Goal: Task Accomplishment & Management: Manage account settings

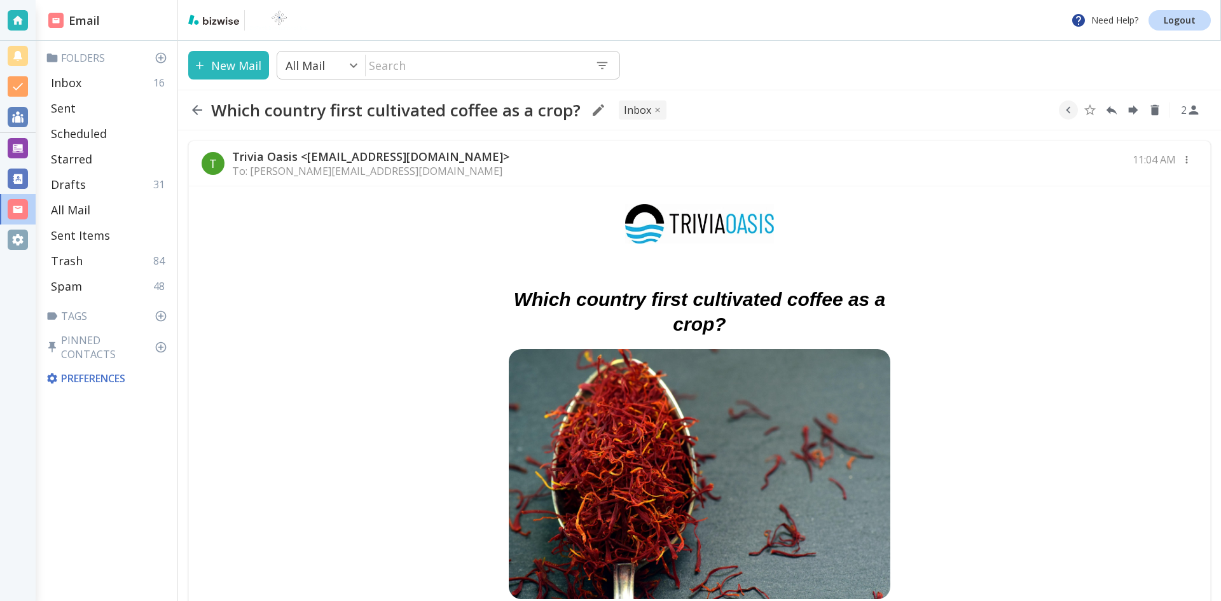
scroll to position [445, 0]
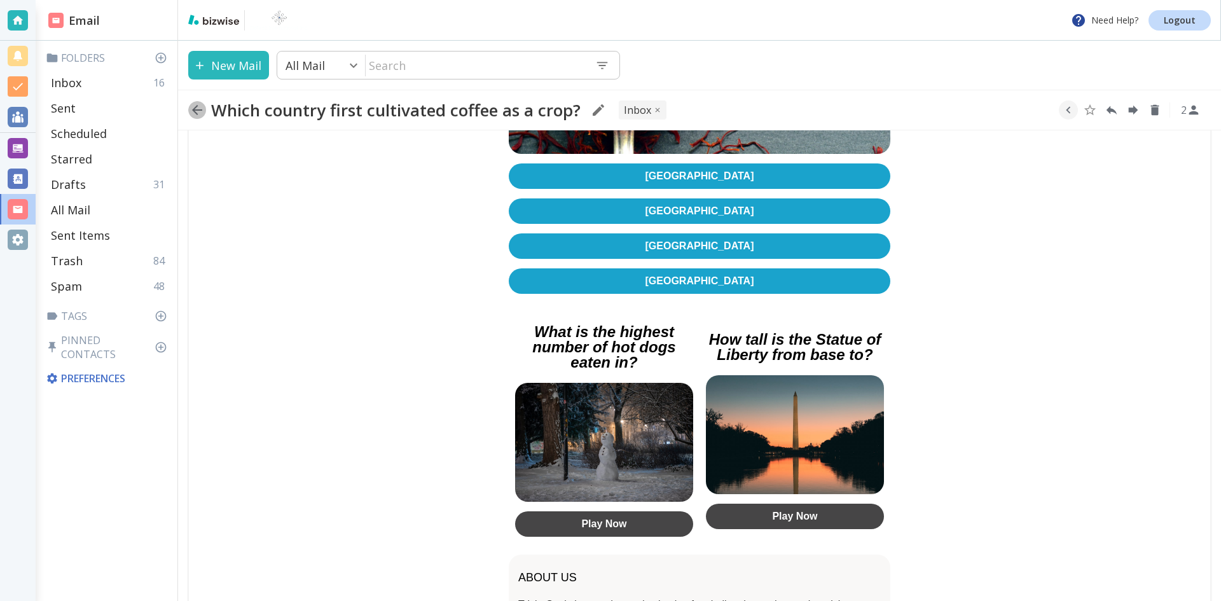
click at [195, 107] on icon "button" at bounding box center [197, 110] width 10 height 10
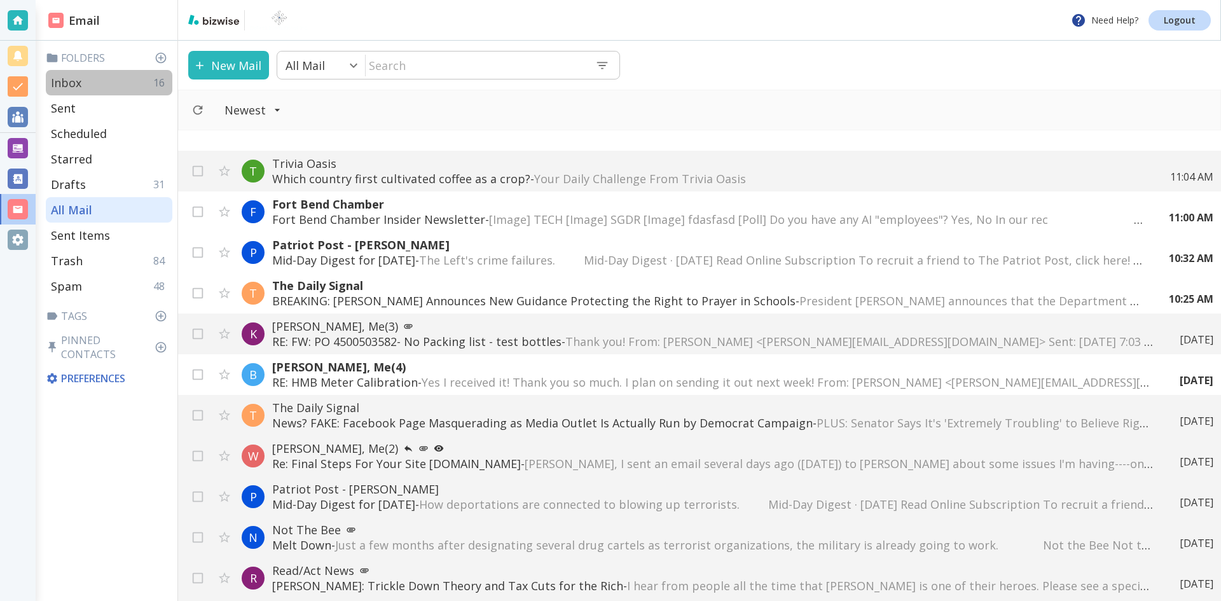
click at [62, 79] on p "Inbox" at bounding box center [66, 82] width 31 height 15
type input "0"
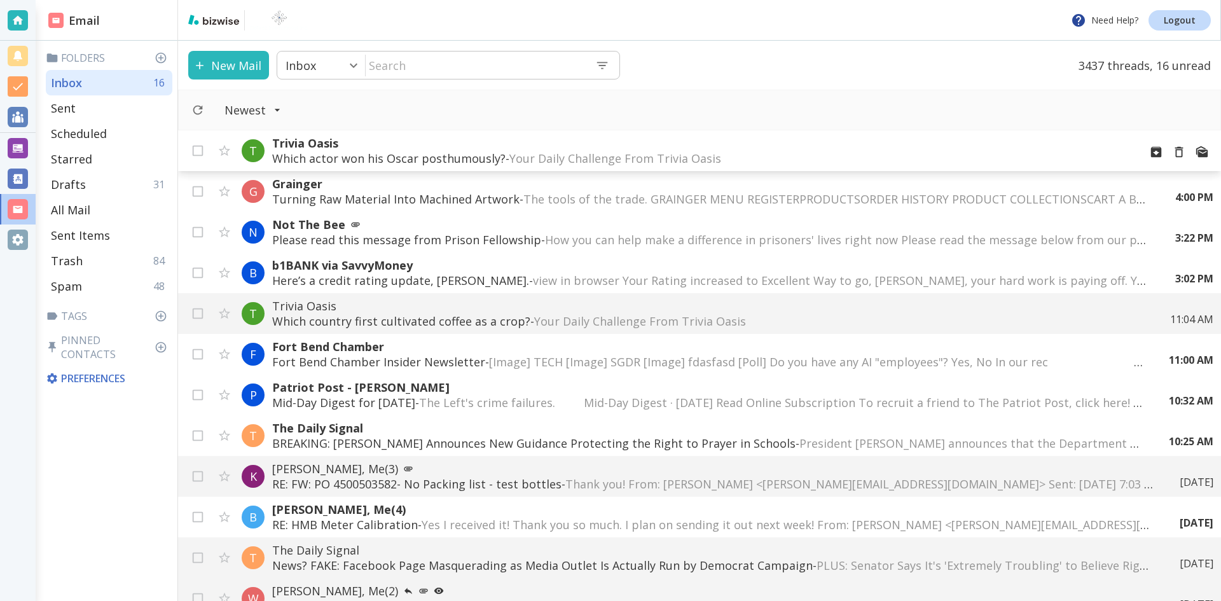
click at [483, 156] on p "Which actor won his Oscar posthumously? - Your Daily Challenge From Trivia Oasi…" at bounding box center [700, 158] width 857 height 15
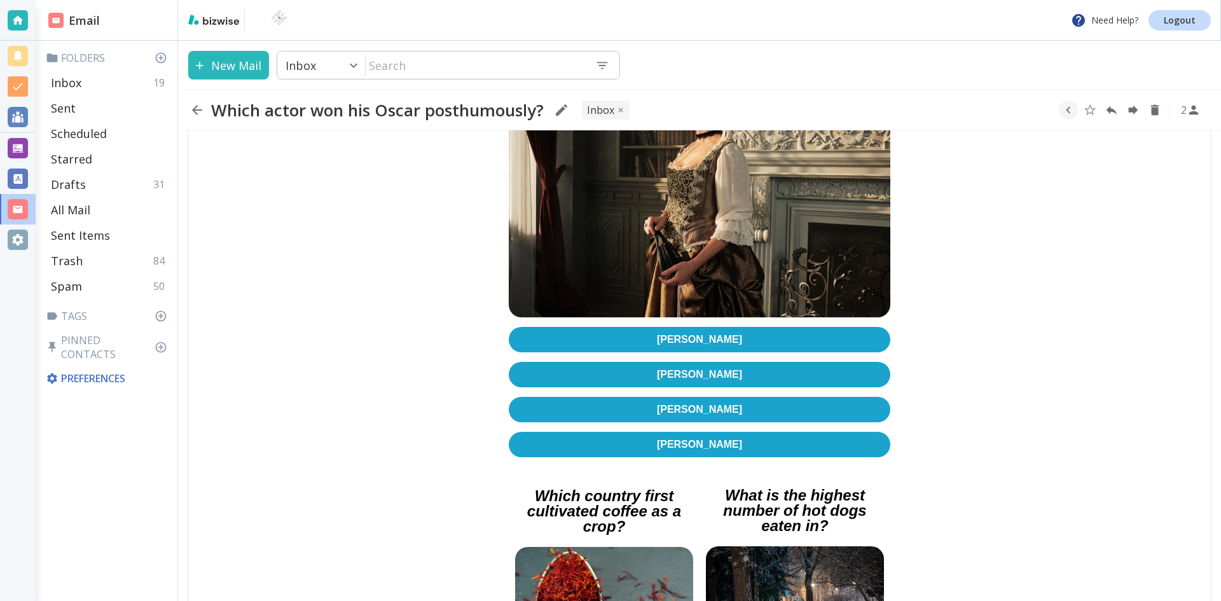
scroll to position [381, 0]
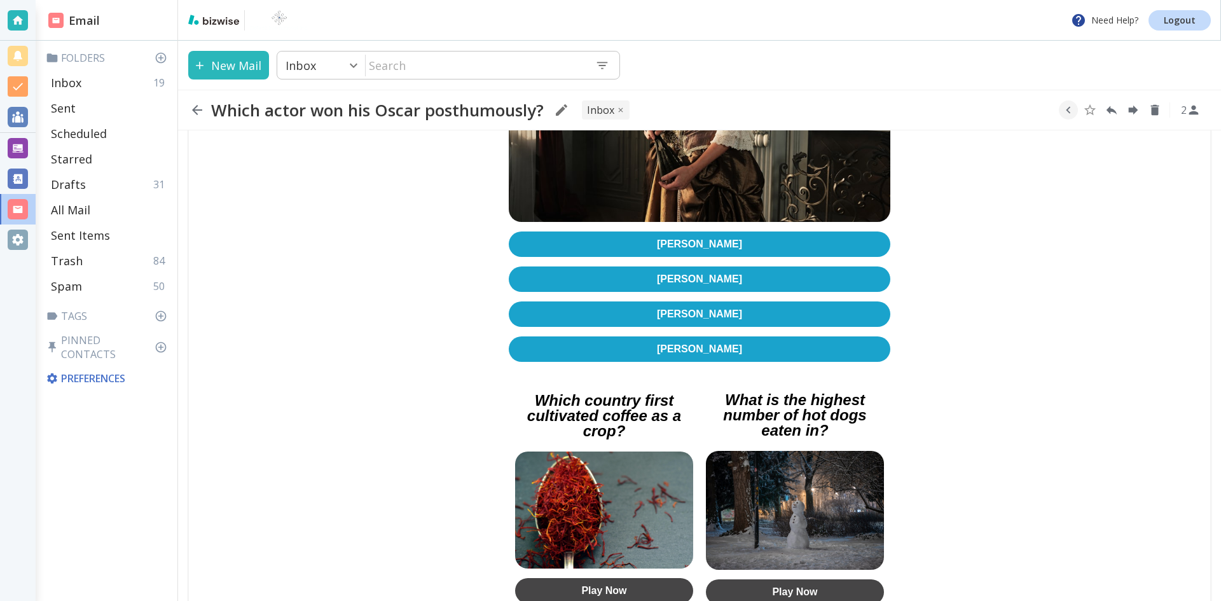
click at [696, 301] on link "[PERSON_NAME]" at bounding box center [699, 313] width 381 height 25
click at [197, 108] on icon "button" at bounding box center [196, 109] width 15 height 15
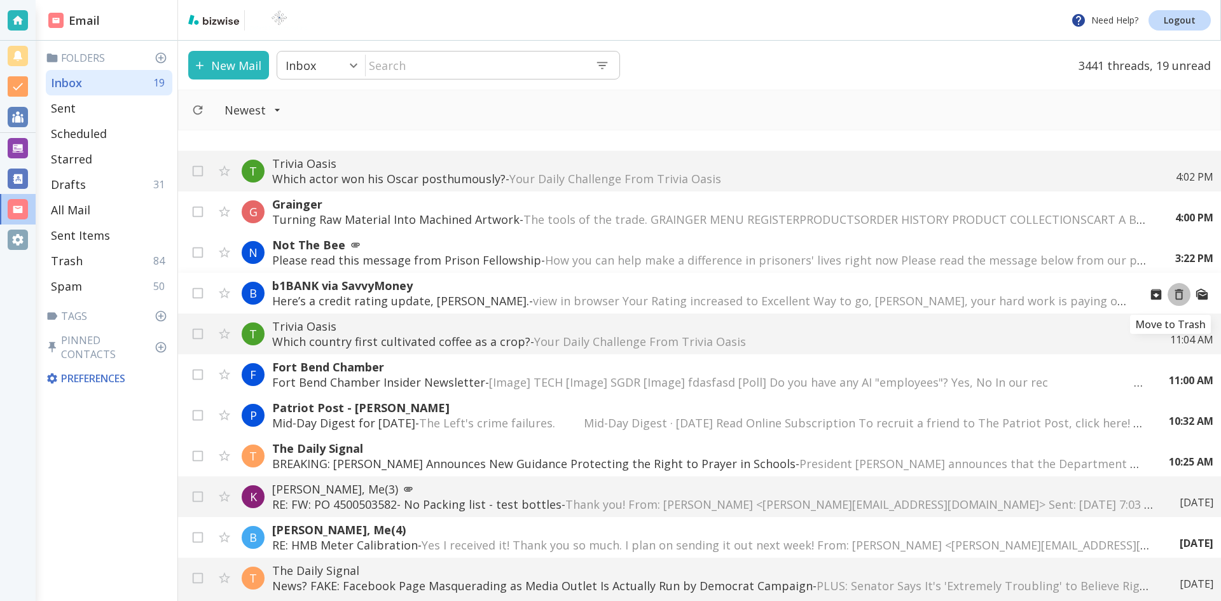
click at [1172, 294] on icon "Move to Trash" at bounding box center [1179, 294] width 14 height 14
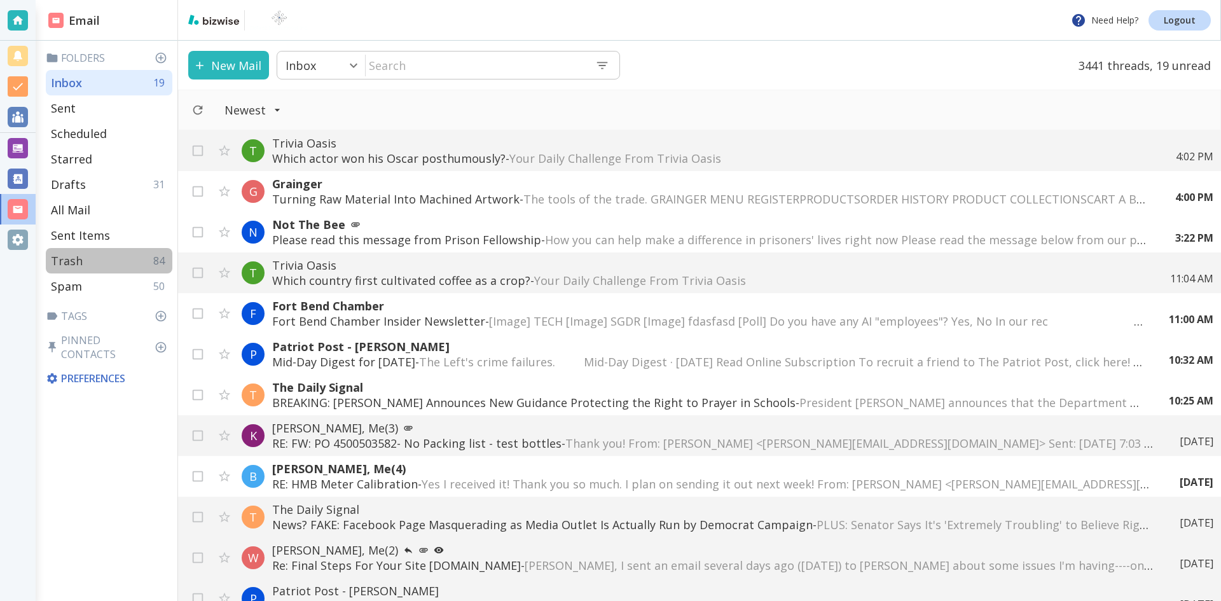
click at [73, 257] on p "Trash" at bounding box center [67, 260] width 32 height 15
type input "7"
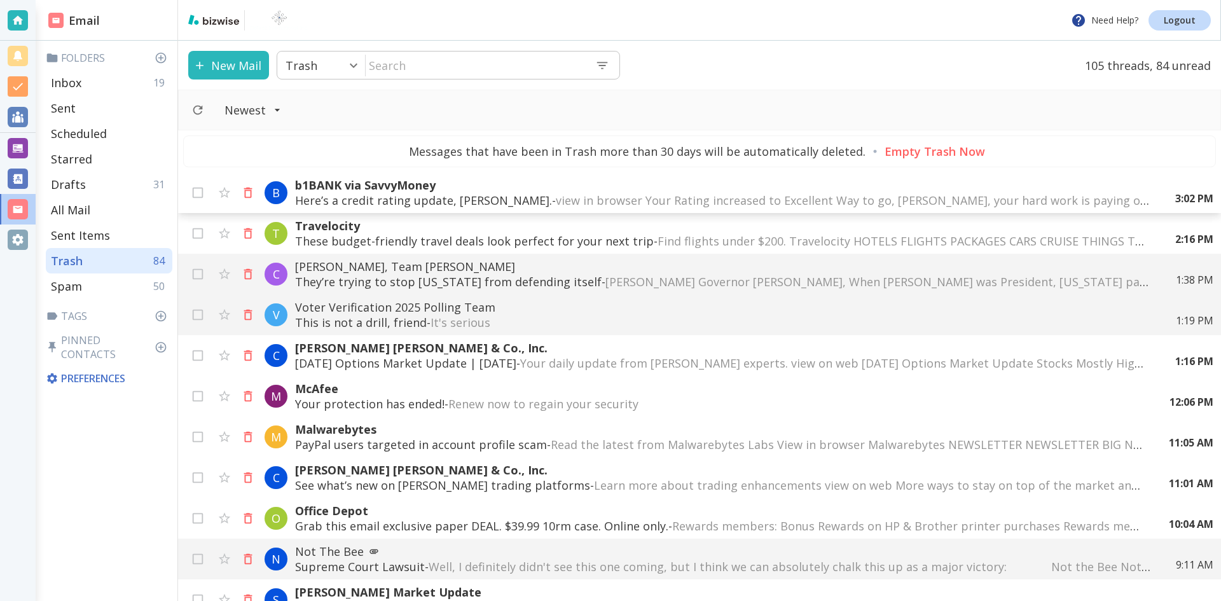
click at [553, 186] on p "b1BANK via SavvyMoney" at bounding box center [722, 184] width 855 height 15
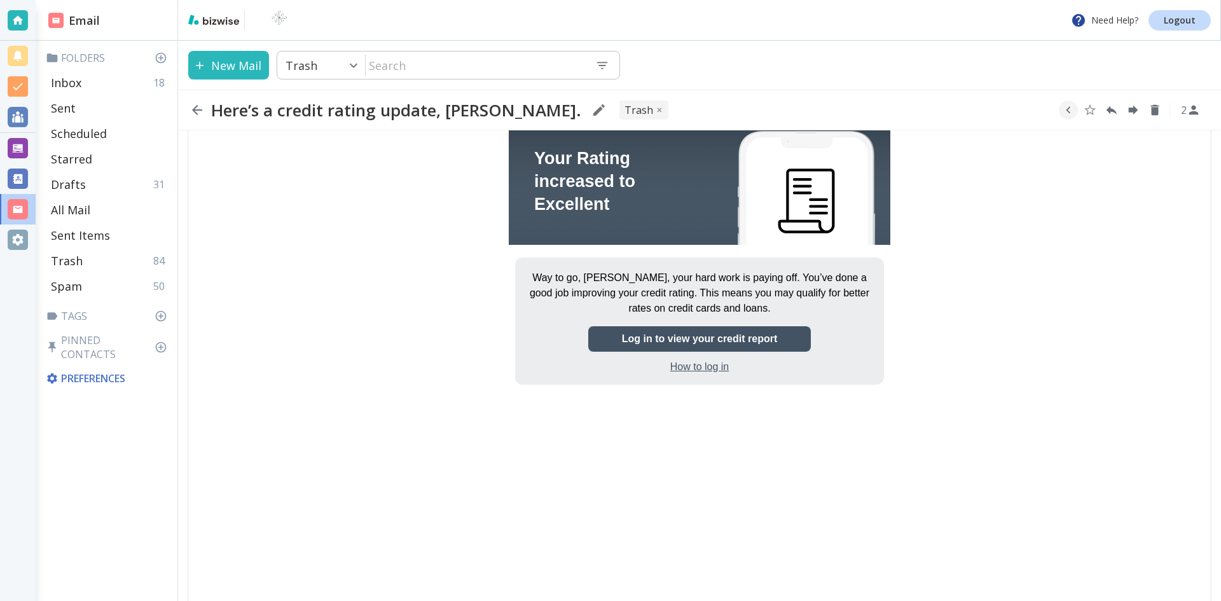
scroll to position [191, 0]
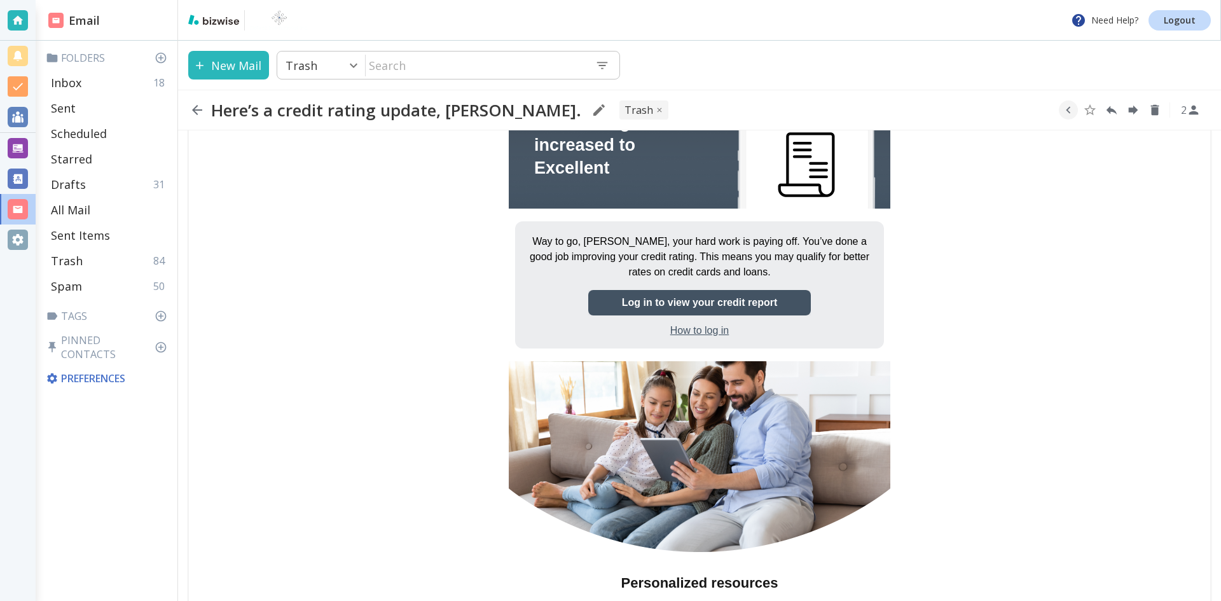
click at [685, 300] on b "Log in to view your credit report" at bounding box center [699, 302] width 155 height 11
click at [198, 109] on icon "button" at bounding box center [196, 109] width 15 height 15
